Goal: Information Seeking & Learning: Learn about a topic

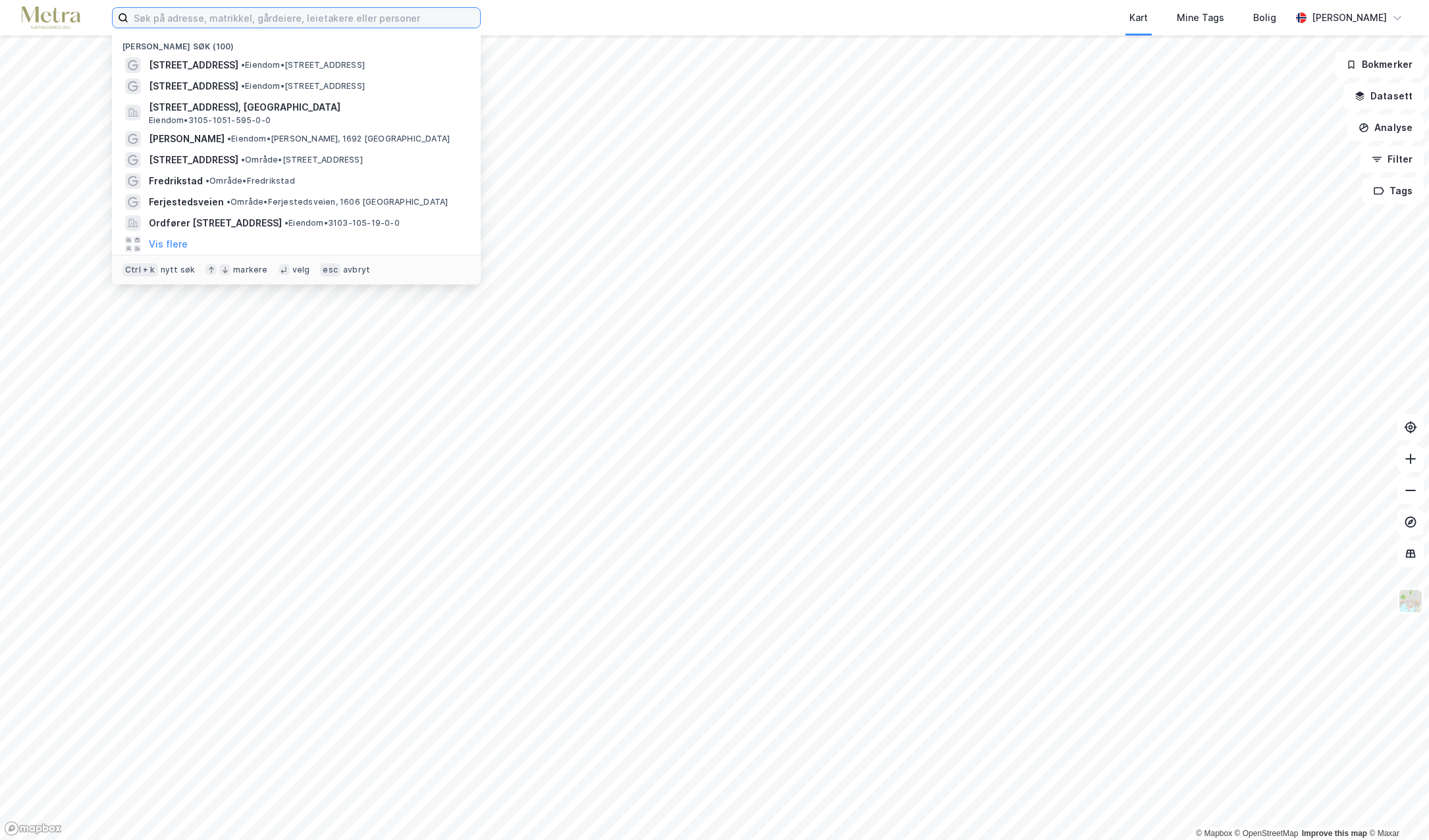
click at [159, 19] on input at bounding box center [304, 17] width 352 height 20
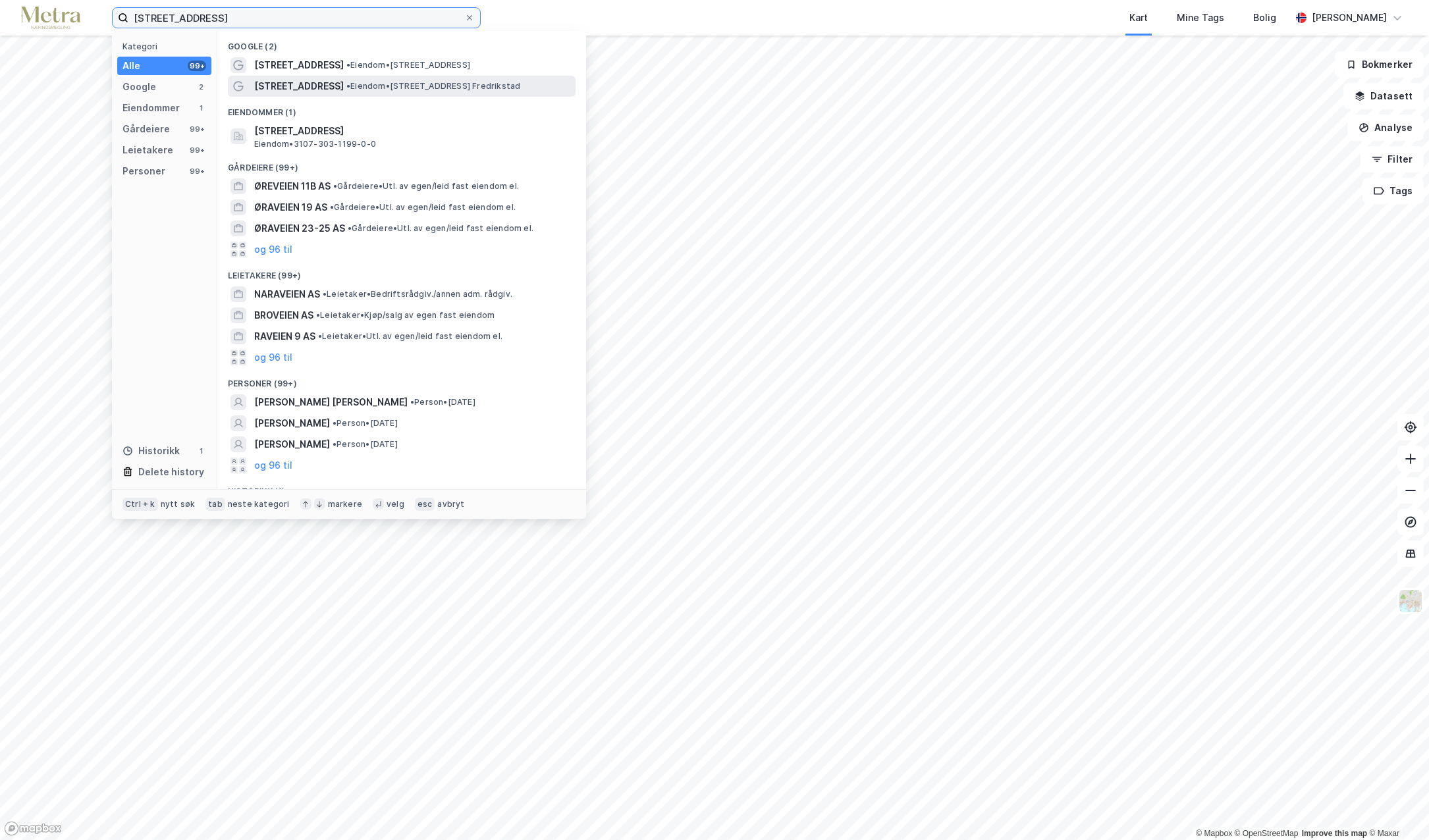
type input "[STREET_ADDRESS]"
click at [347, 87] on span "• Eiendom • [STREET_ADDRESS] Fredrikstad" at bounding box center [434, 85] width 174 height 10
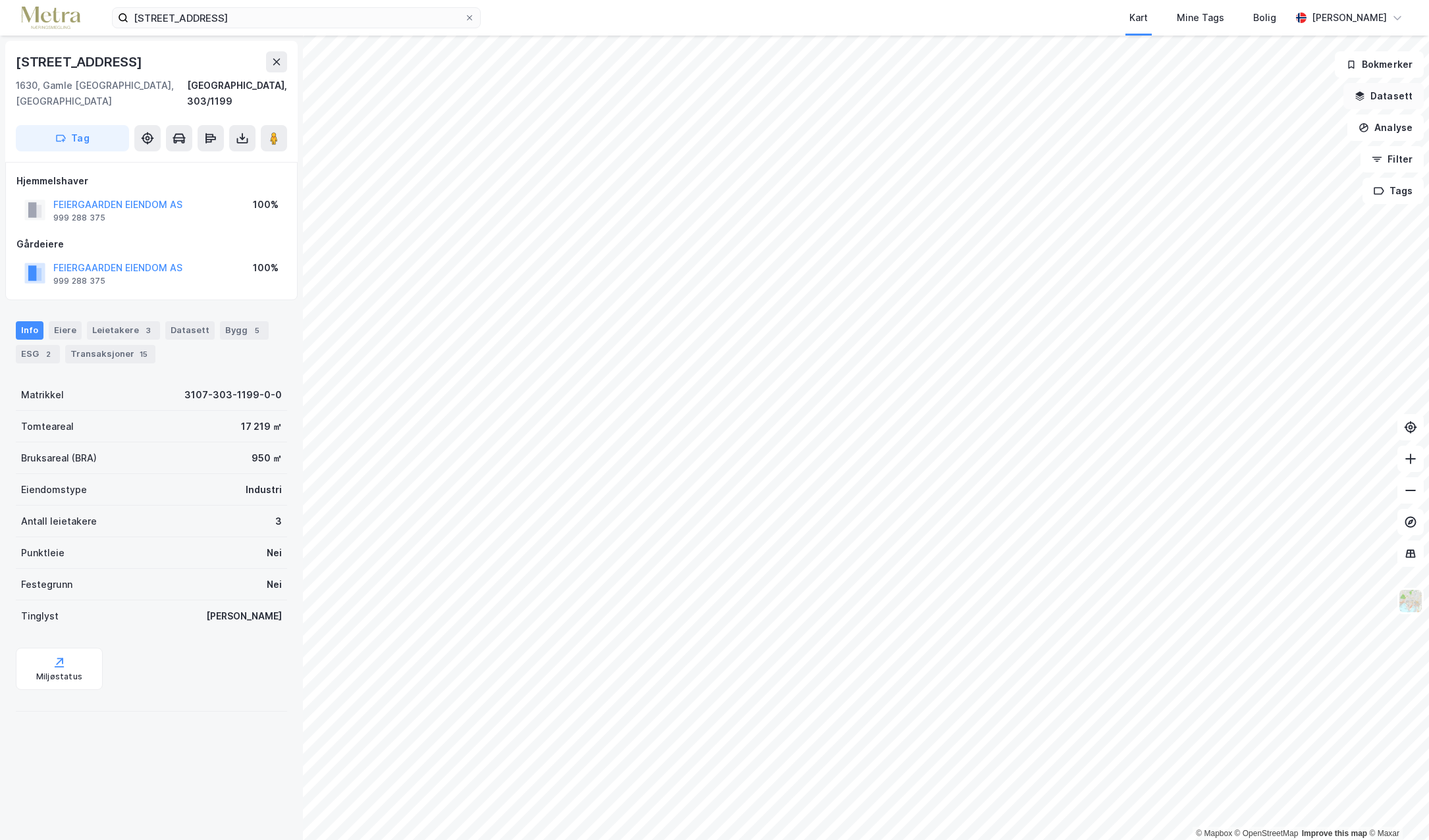
click at [1390, 100] on button "Datasett" at bounding box center [1384, 96] width 81 height 26
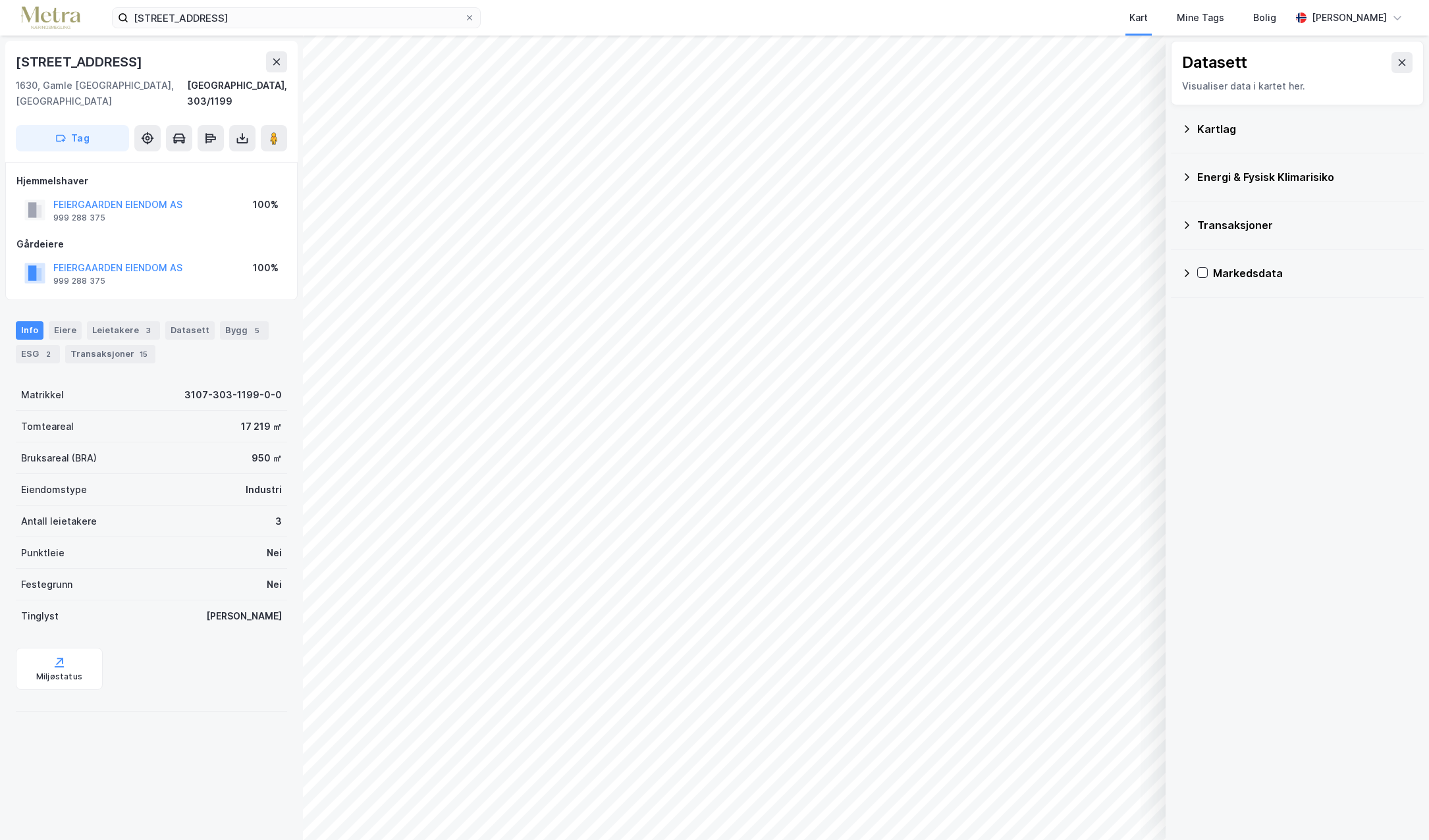
click at [1318, 131] on div "Kartlag" at bounding box center [1305, 129] width 216 height 16
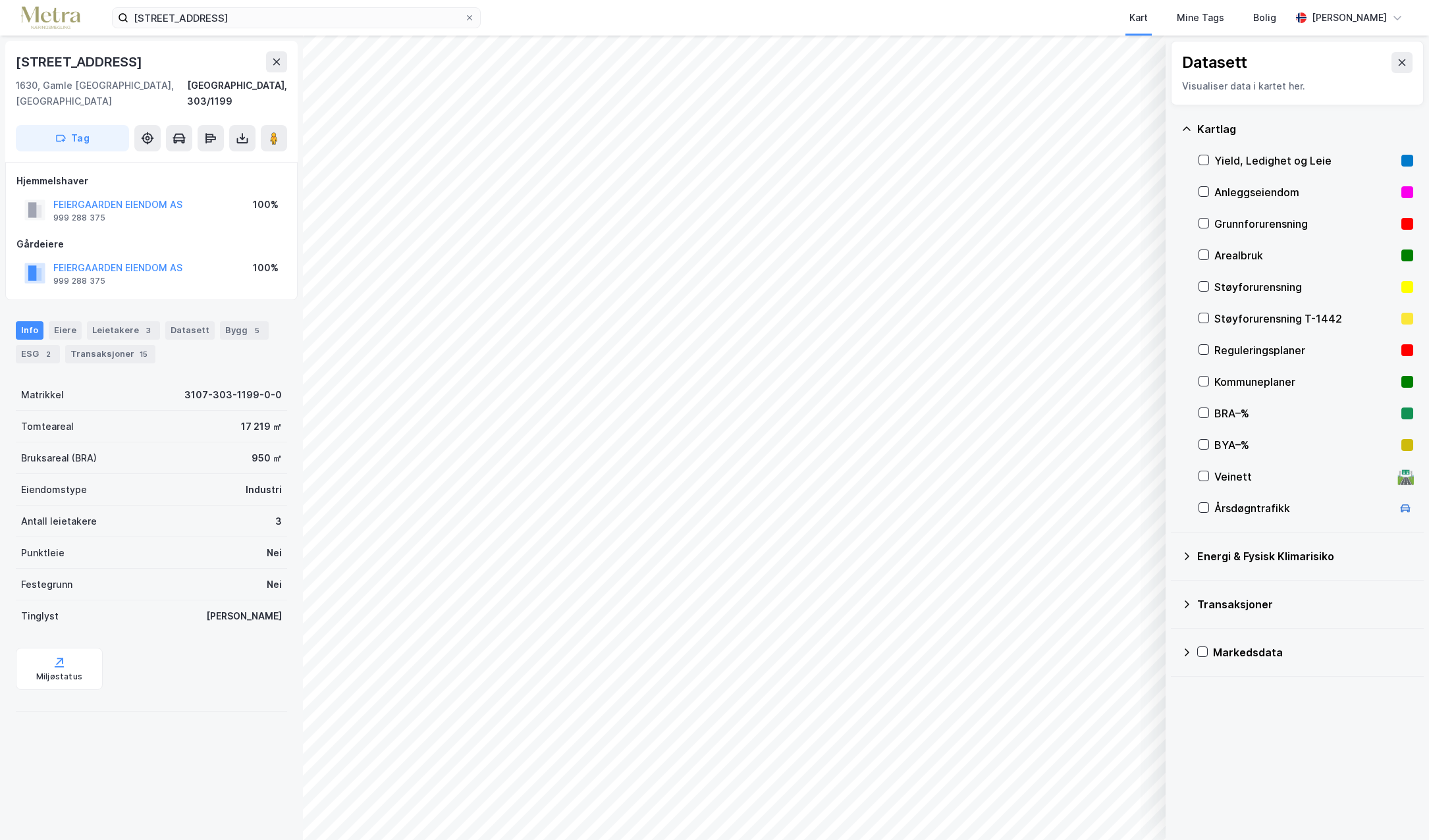
click at [1249, 556] on div "Energi & Fysisk Klimarisiko" at bounding box center [1305, 556] width 216 height 16
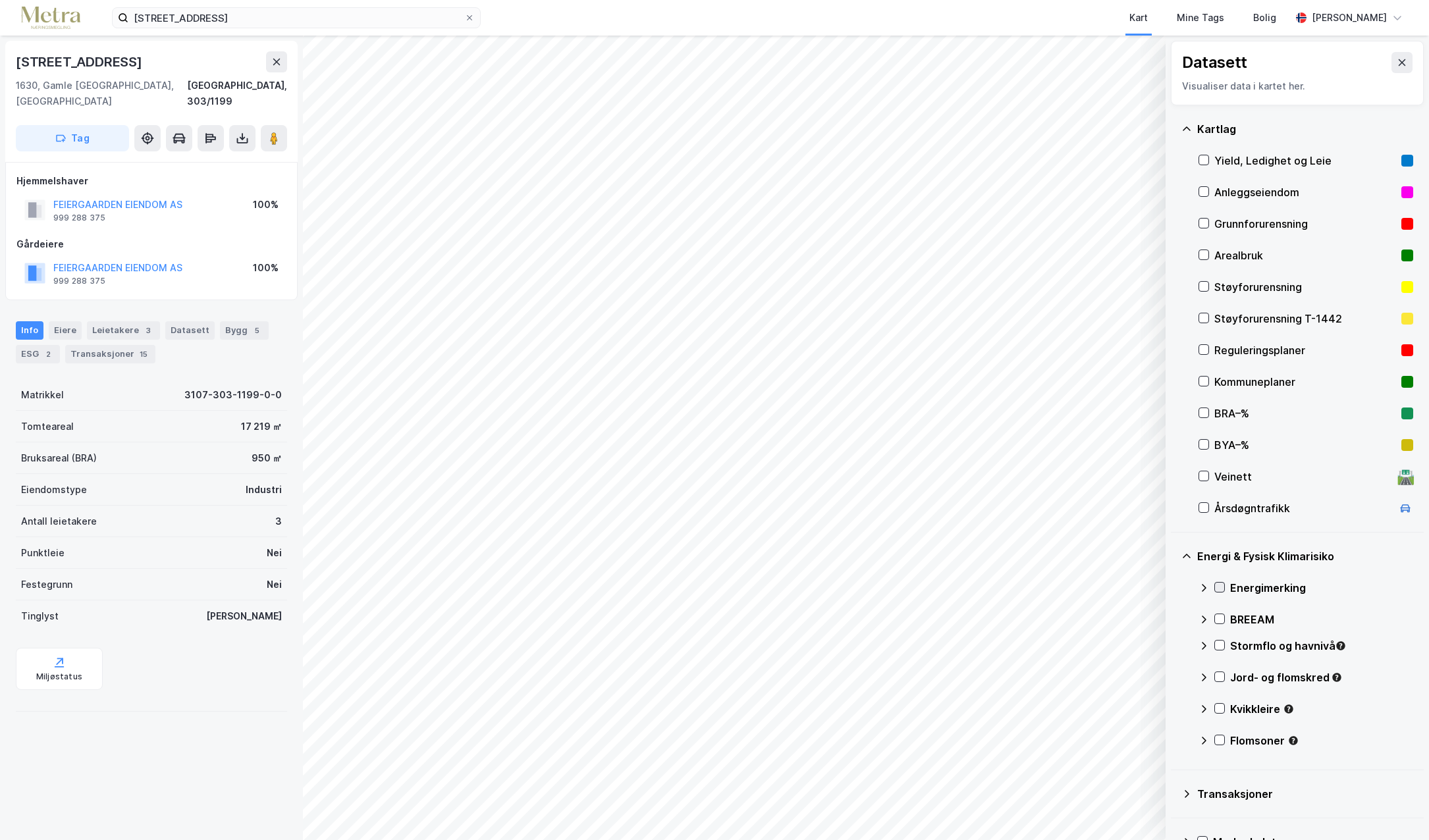
click at [1219, 588] on icon at bounding box center [1220, 588] width 9 height 9
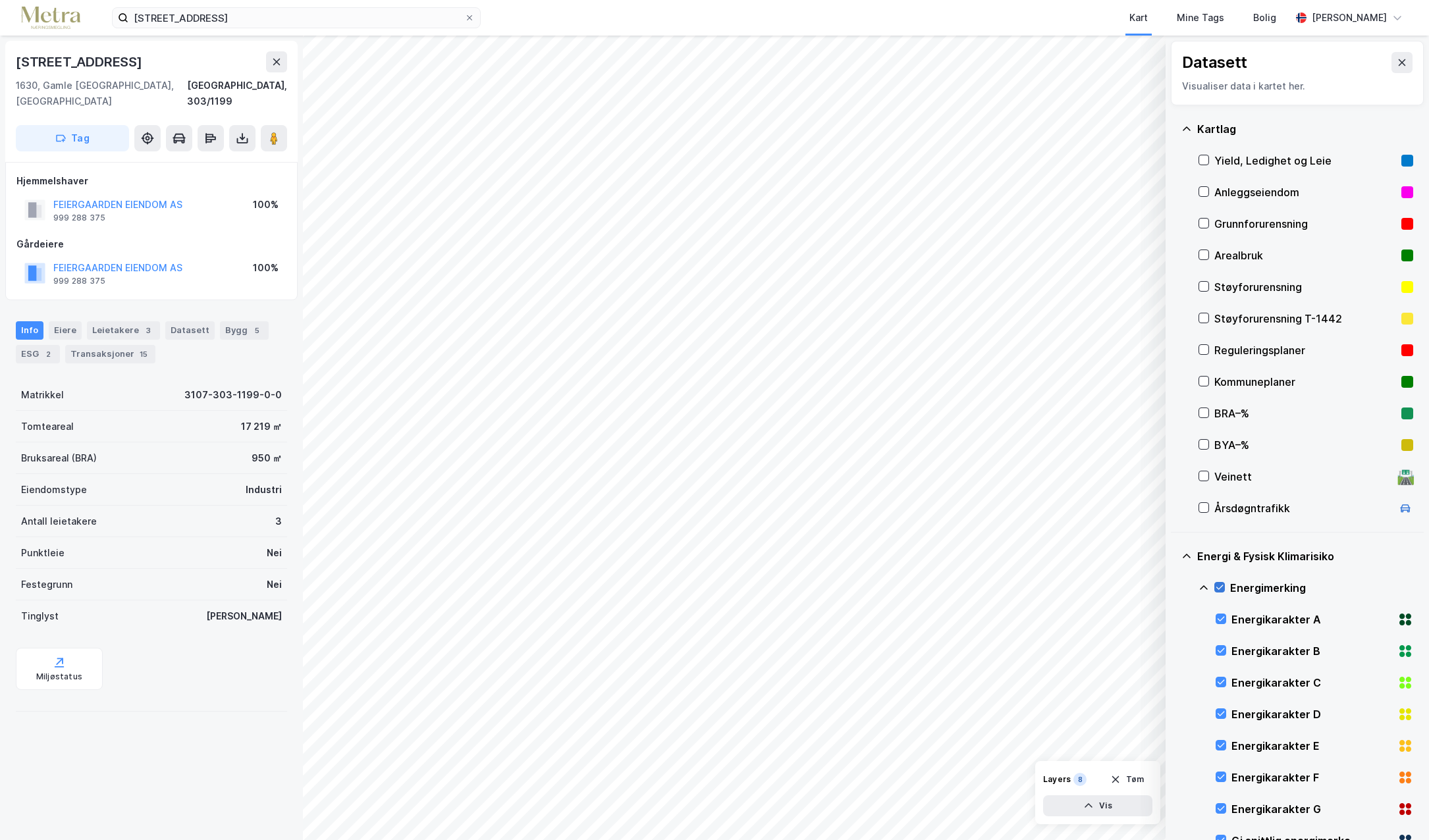
click at [1219, 588] on icon at bounding box center [1220, 588] width 9 height 9
click at [1203, 346] on icon at bounding box center [1204, 350] width 9 height 9
click at [1208, 383] on icon at bounding box center [1204, 381] width 9 height 9
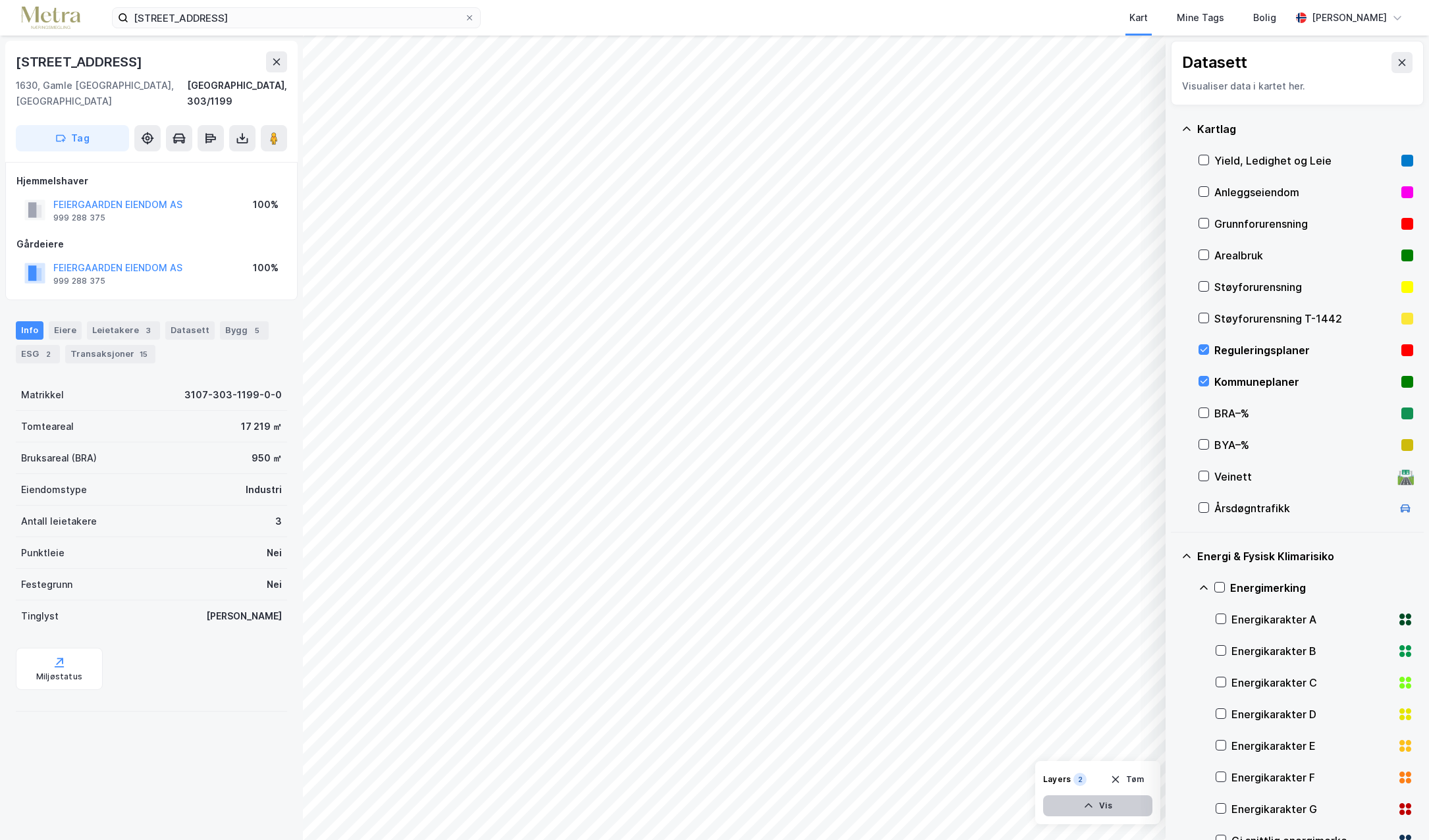
click at [1088, 806] on icon "button" at bounding box center [1088, 805] width 10 height 10
click at [1029, 747] on div "Reguleringsplaner" at bounding box center [1037, 750] width 74 height 10
click at [985, 747] on icon at bounding box center [984, 745] width 10 height 10
click at [1033, 747] on div "Reguleringsplaner" at bounding box center [1037, 750] width 74 height 10
click at [1139, 749] on icon at bounding box center [1139, 745] width 10 height 10
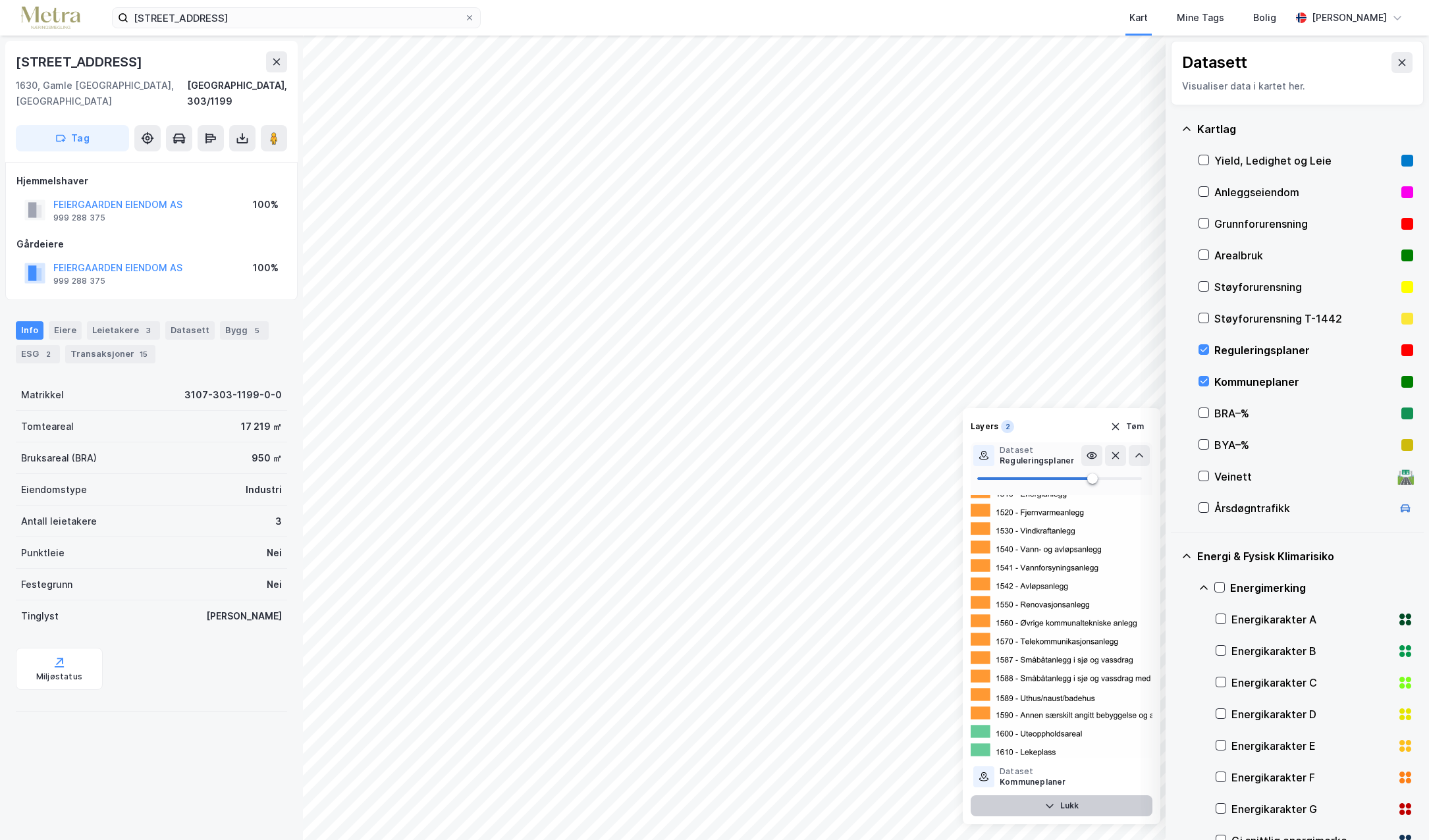
scroll to position [3424, 0]
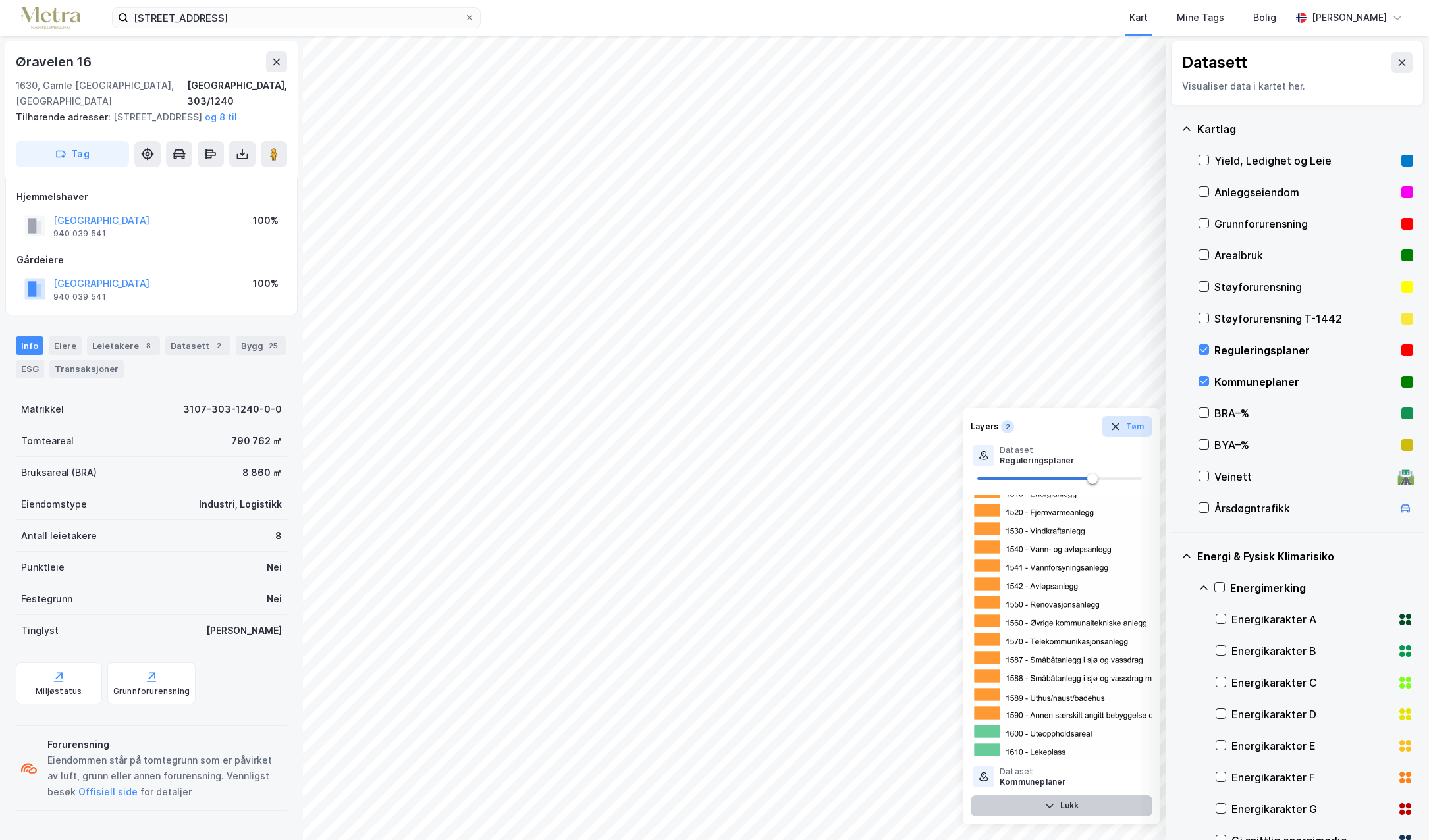
click at [1116, 422] on icon "button" at bounding box center [1116, 426] width 10 height 10
